Goal: Information Seeking & Learning: Compare options

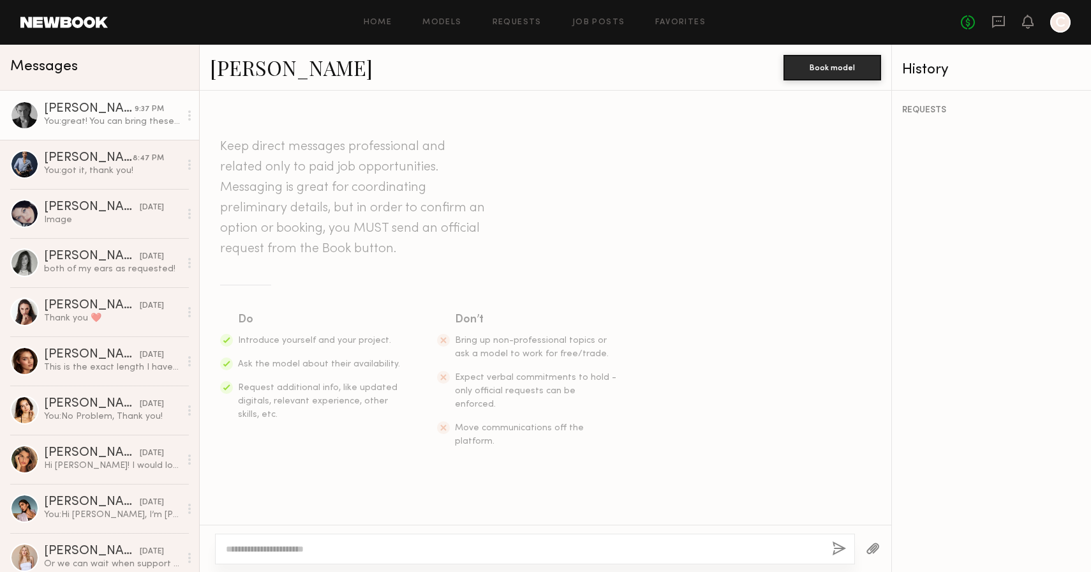
scroll to position [3796, 0]
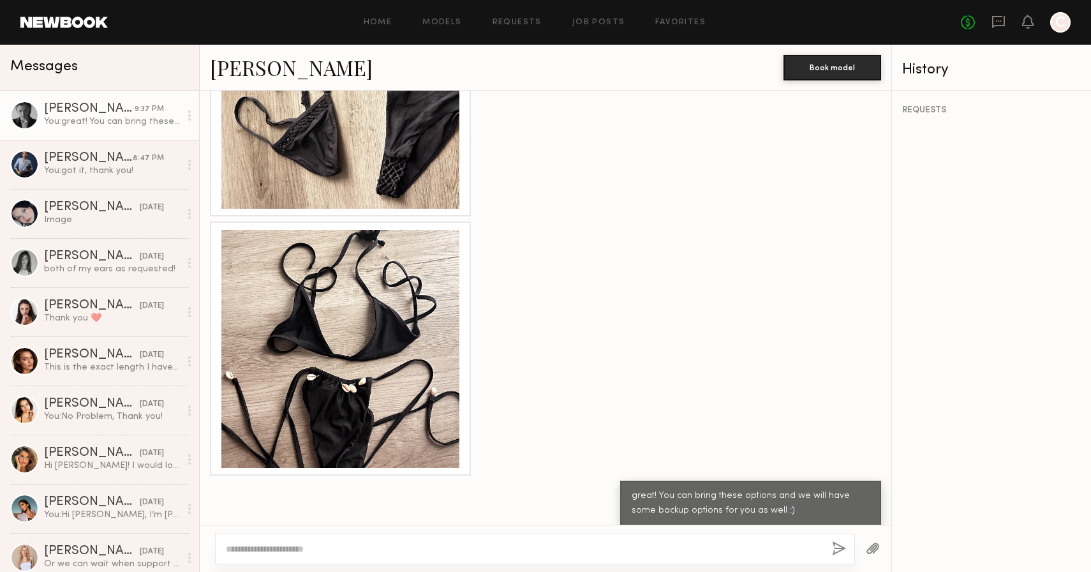
click at [615, 552] on textarea at bounding box center [524, 548] width 596 height 13
click at [352, 542] on textarea at bounding box center [524, 548] width 596 height 13
click at [449, 551] on textarea "**********" at bounding box center [524, 548] width 596 height 13
paste textarea "**********"
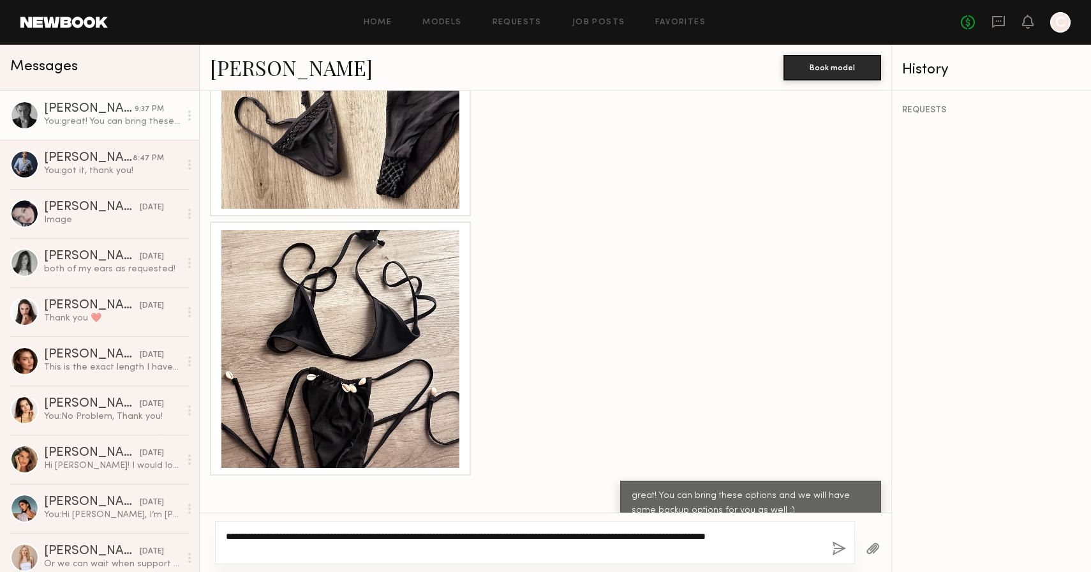
type textarea "**********"
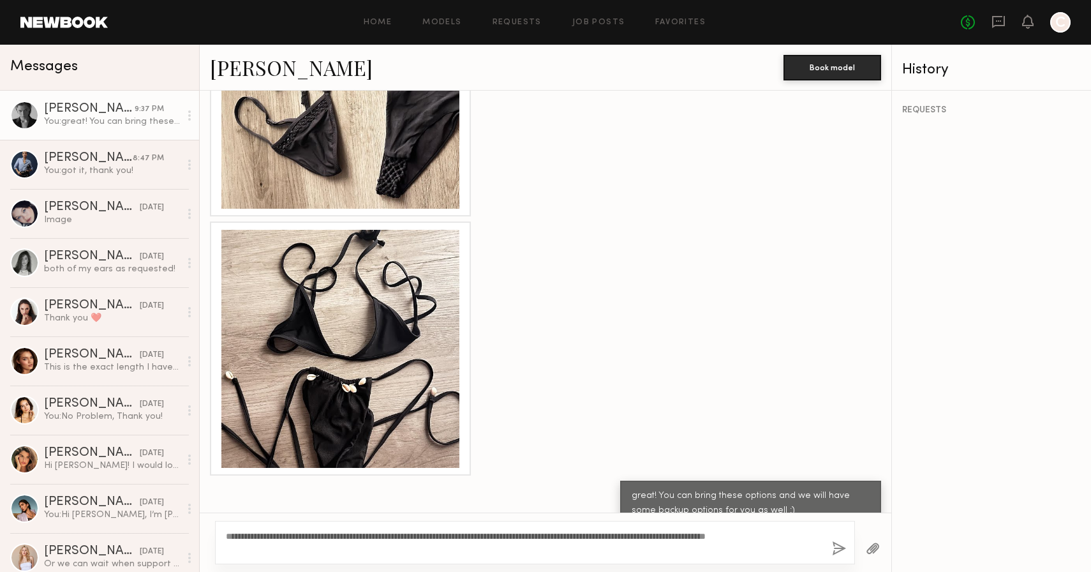
click at [833, 561] on div "**********" at bounding box center [535, 542] width 640 height 43
click at [834, 549] on button "button" at bounding box center [839, 549] width 14 height 16
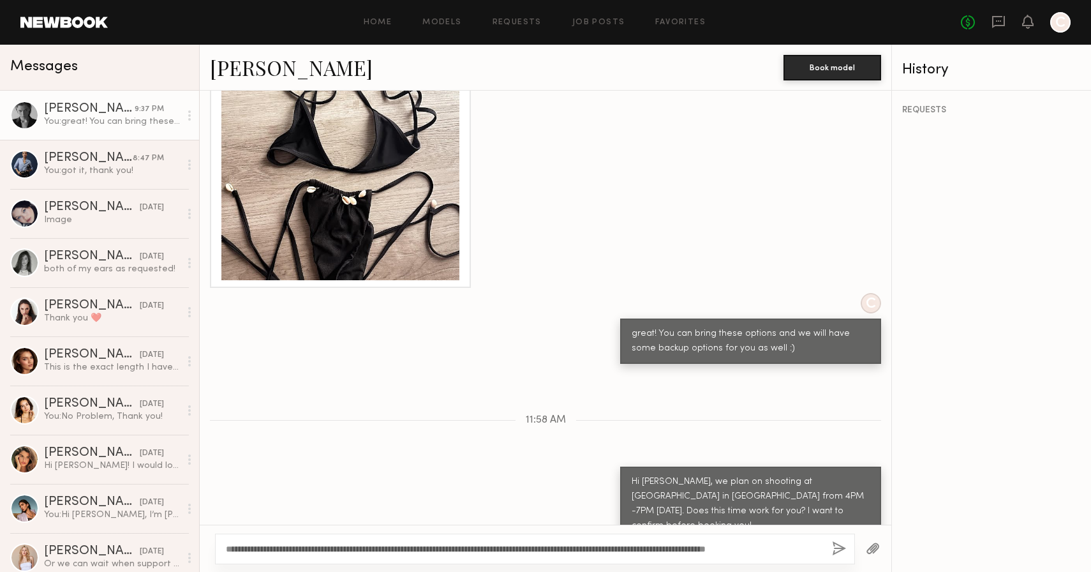
click at [255, 67] on link "Lera G." at bounding box center [291, 67] width 163 height 27
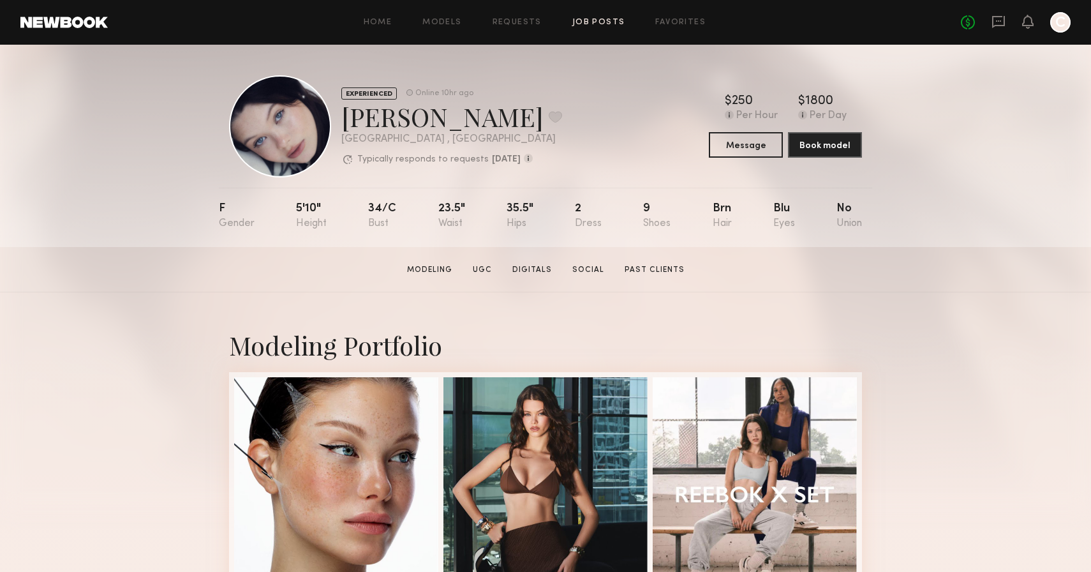
click at [594, 26] on link "Job Posts" at bounding box center [598, 22] width 53 height 8
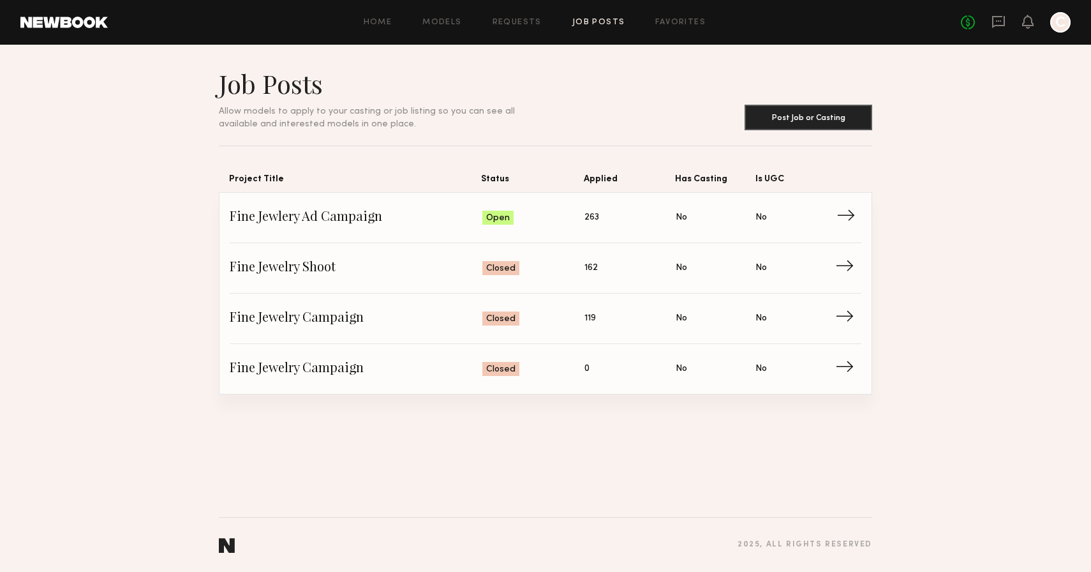
click at [850, 205] on link "Fine Jewlery Ad Campaign Status: Open Applied: 263 Has Casting: No Is UGC: No →" at bounding box center [546, 218] width 632 height 50
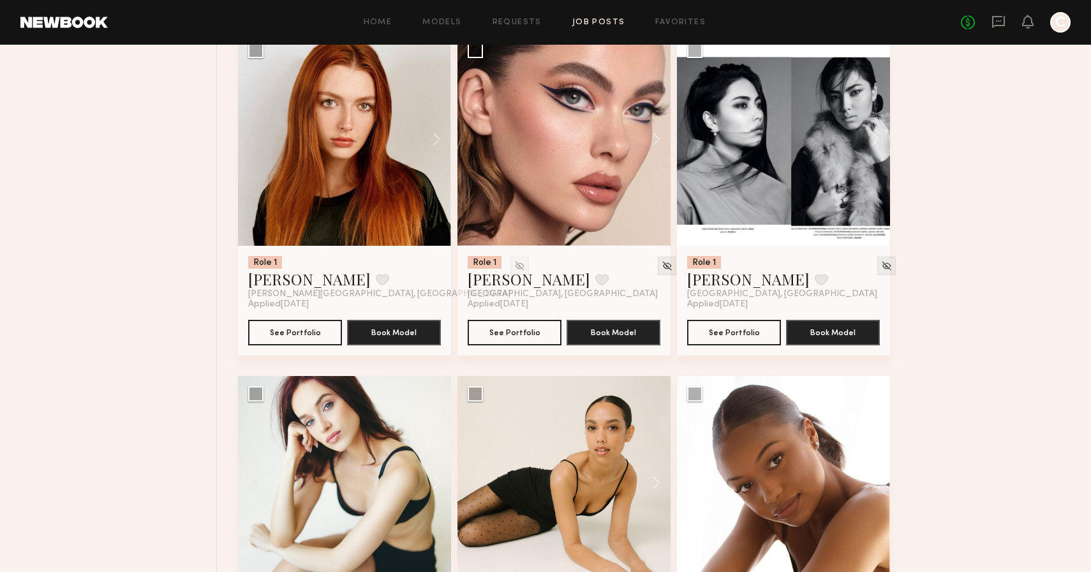
scroll to position [3260, 0]
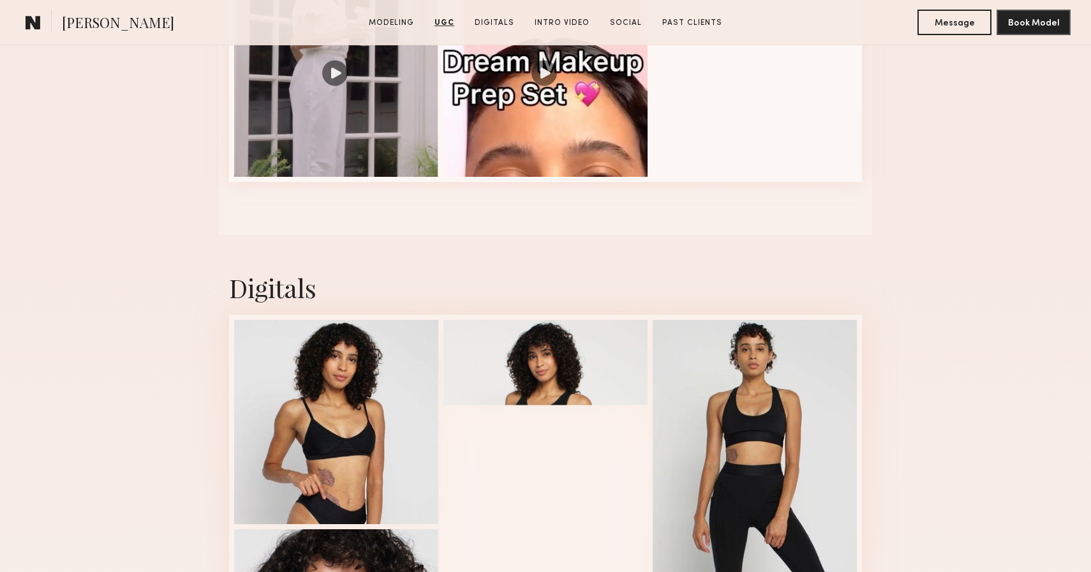
scroll to position [2049, 0]
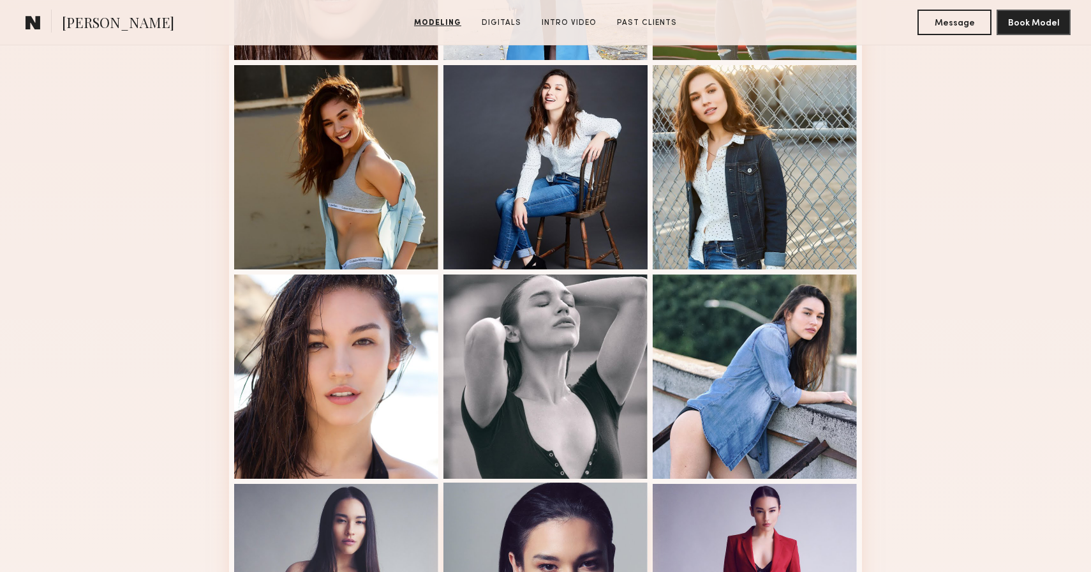
scroll to position [306, 0]
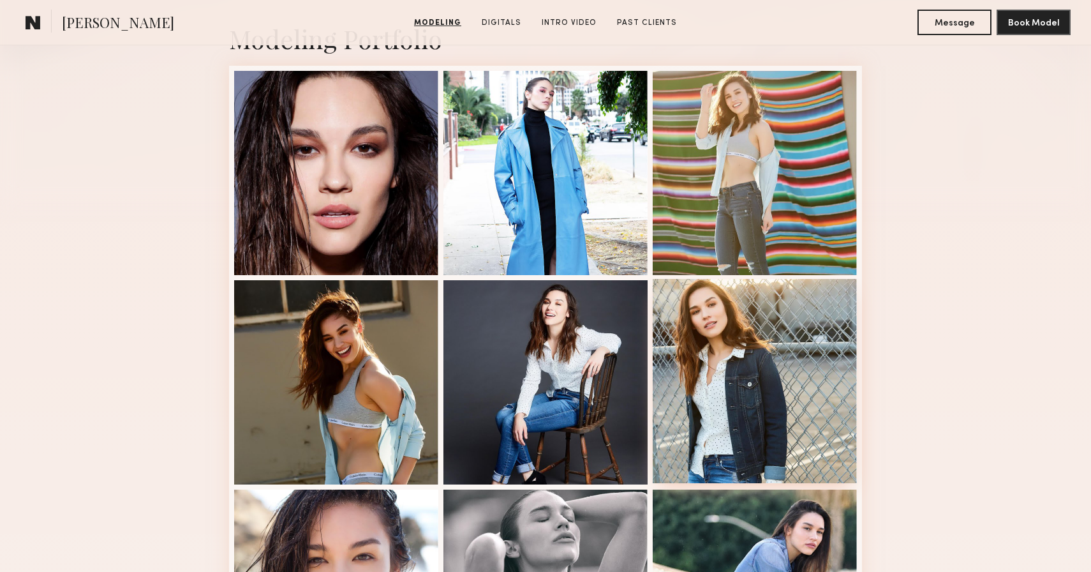
click at [714, 299] on div at bounding box center [755, 381] width 204 height 204
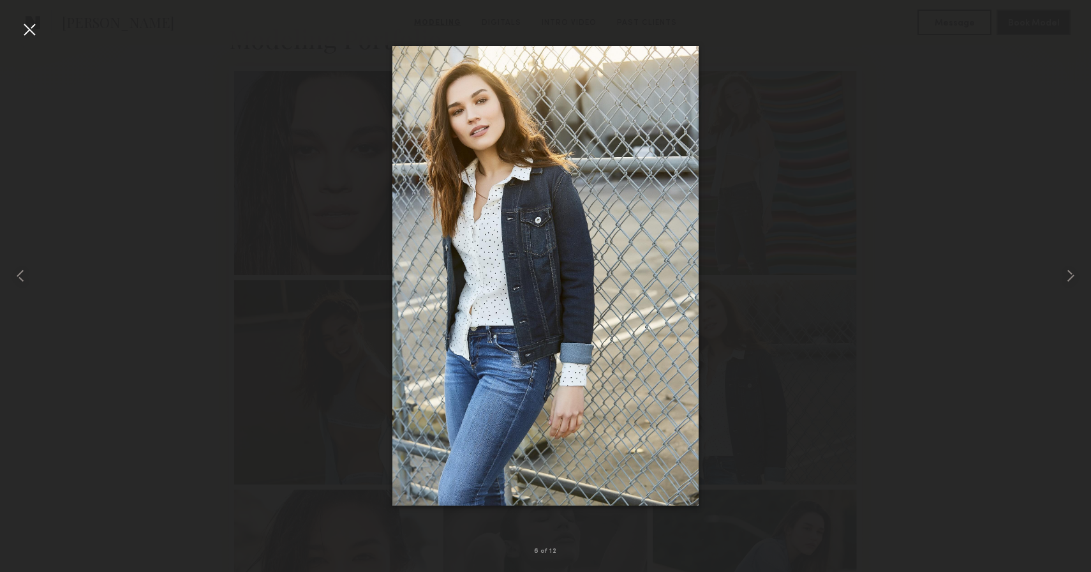
click at [27, 29] on div at bounding box center [29, 29] width 20 height 20
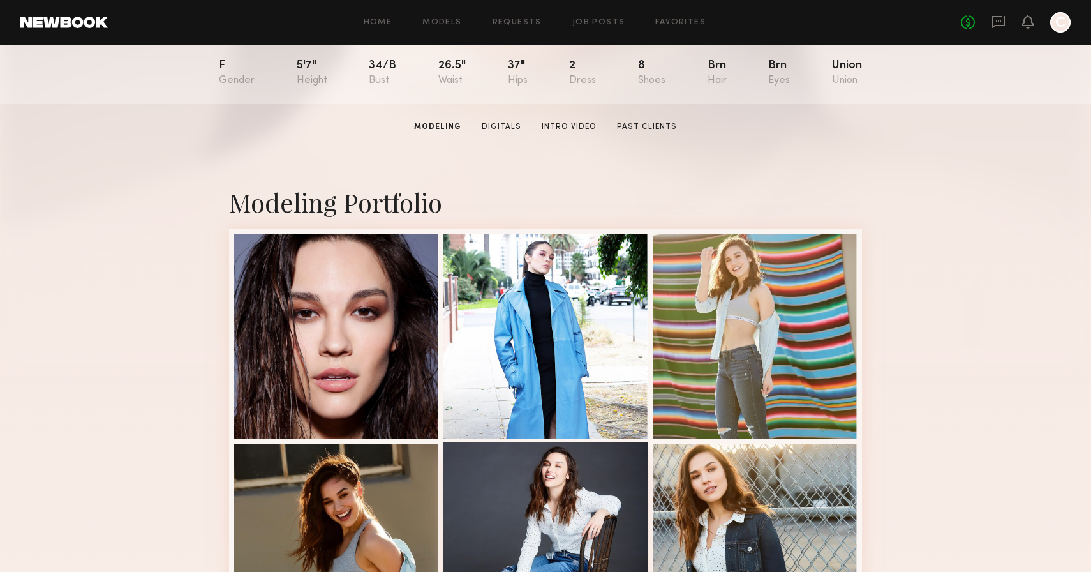
scroll to position [0, 0]
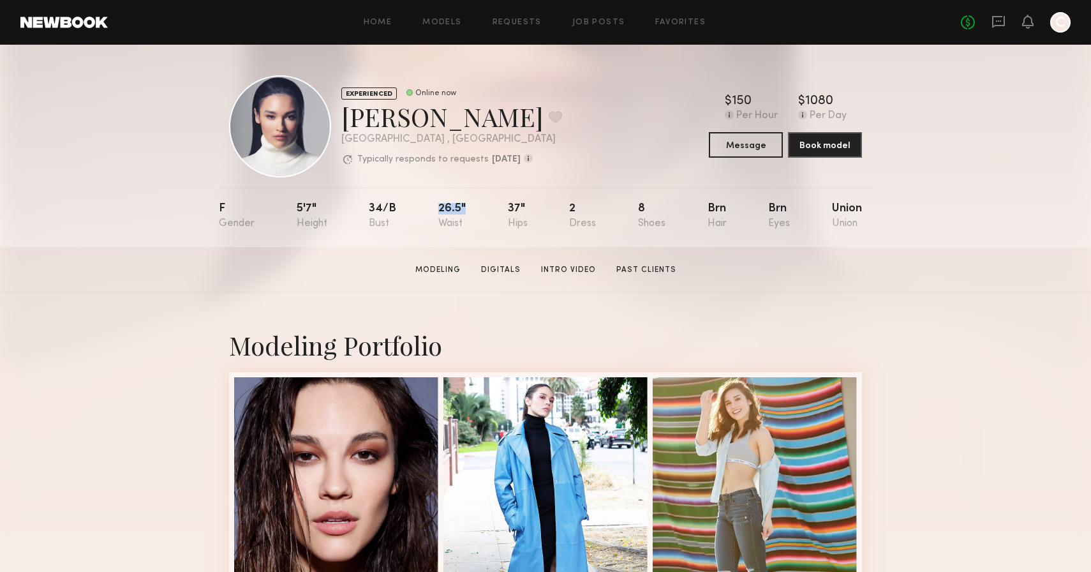
drag, startPoint x: 468, startPoint y: 209, endPoint x: 418, endPoint y: 209, distance: 50.4
click at [418, 209] on nb-model-profile-props "F 5'7" 34/b 26.5" 37" 2 8 Brn Brn Union" at bounding box center [545, 217] width 653 height 59
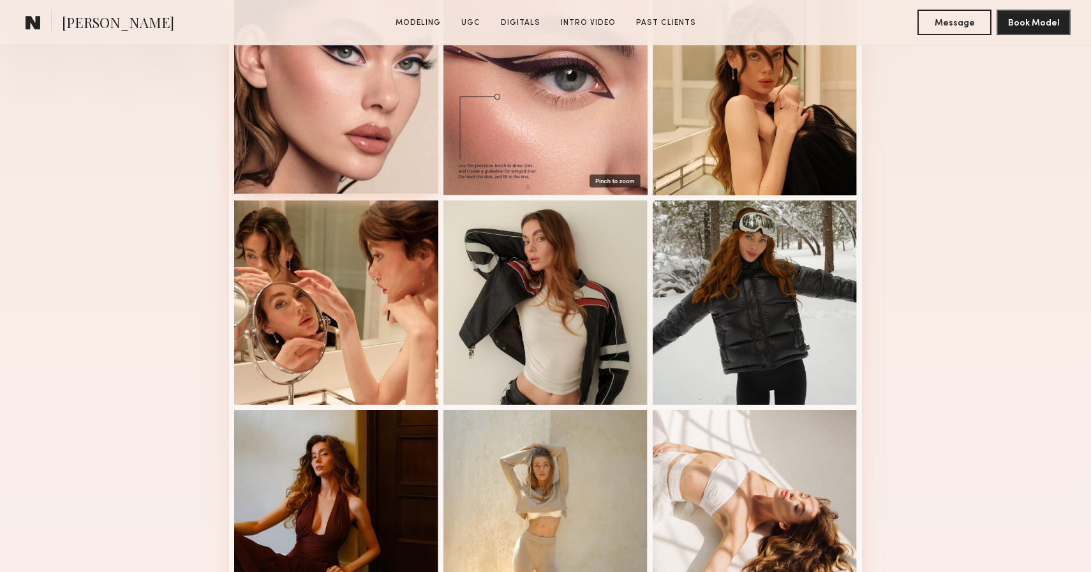
scroll to position [387, 0]
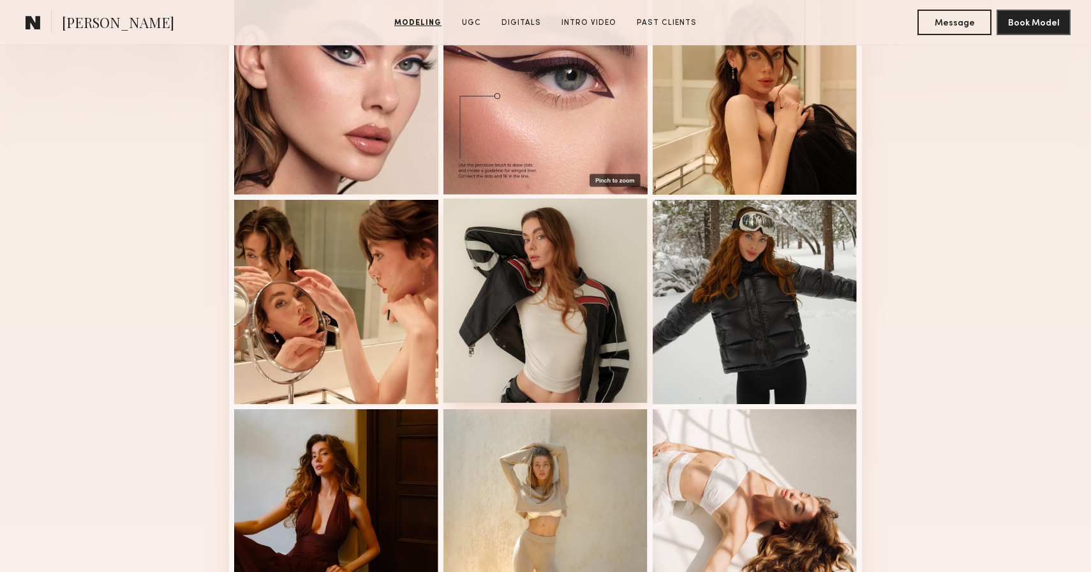
click at [535, 346] on div at bounding box center [545, 300] width 204 height 204
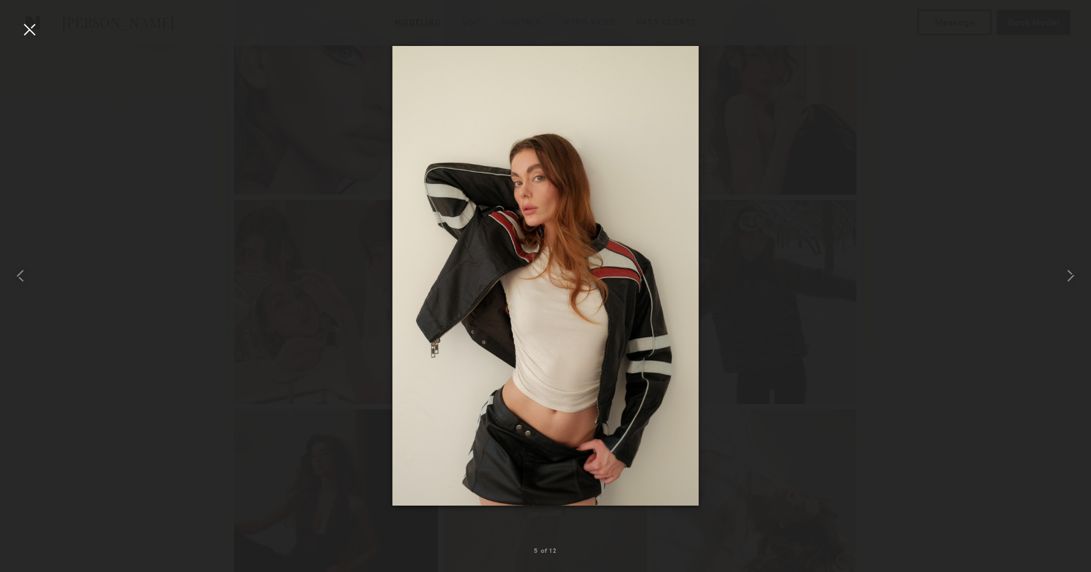
click at [29, 29] on div at bounding box center [29, 29] width 20 height 20
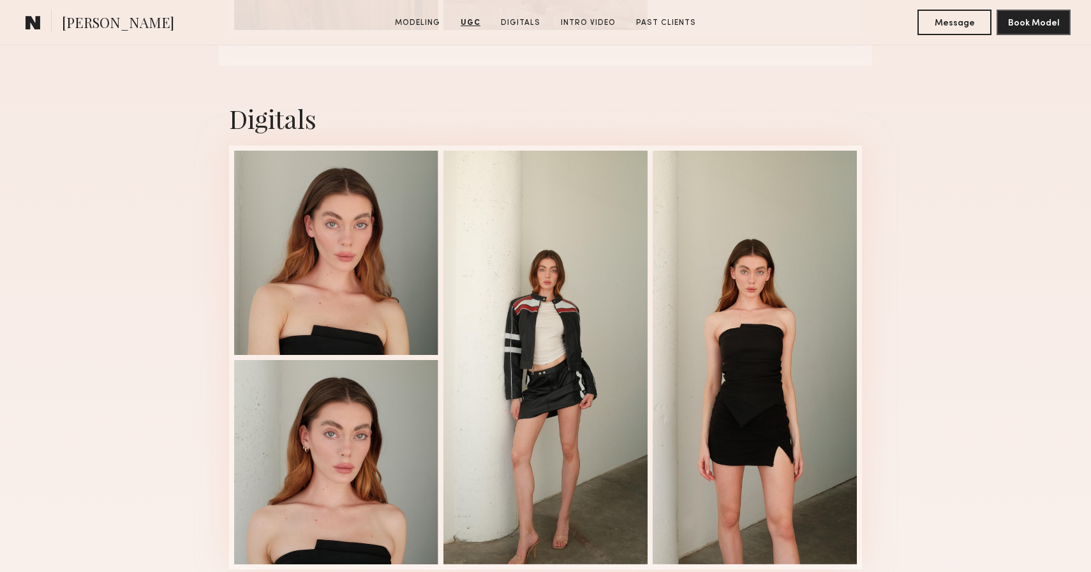
scroll to position [2687, 0]
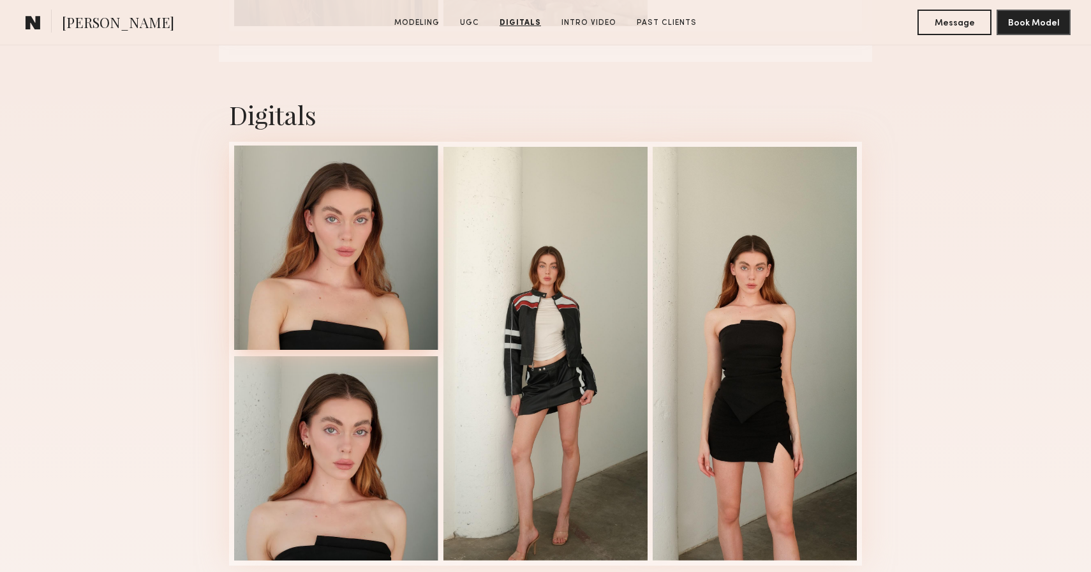
click at [344, 276] on div at bounding box center [336, 247] width 204 height 204
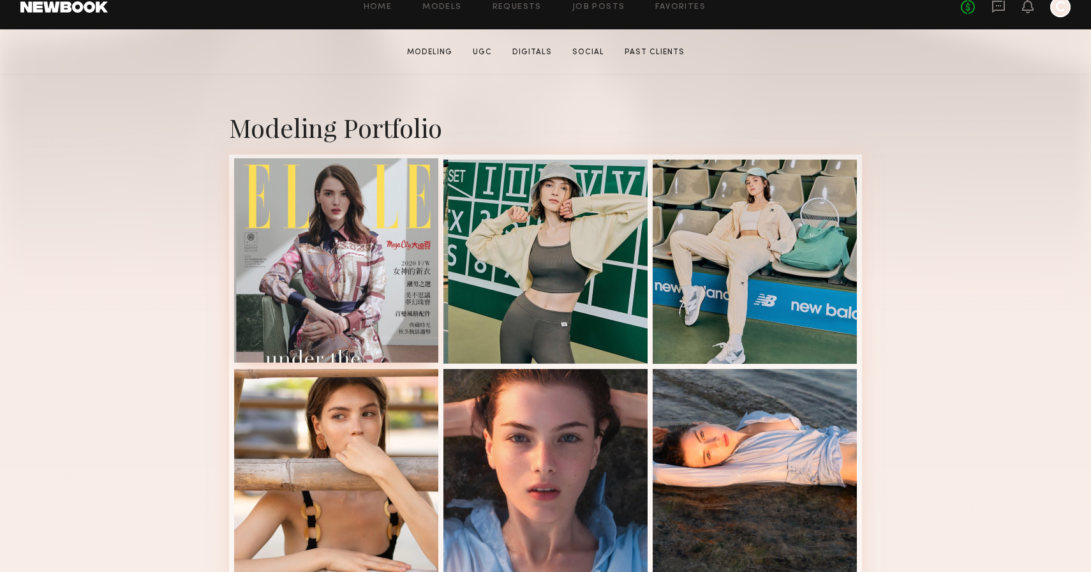
scroll to position [221, 0]
